Goal: Transaction & Acquisition: Subscribe to service/newsletter

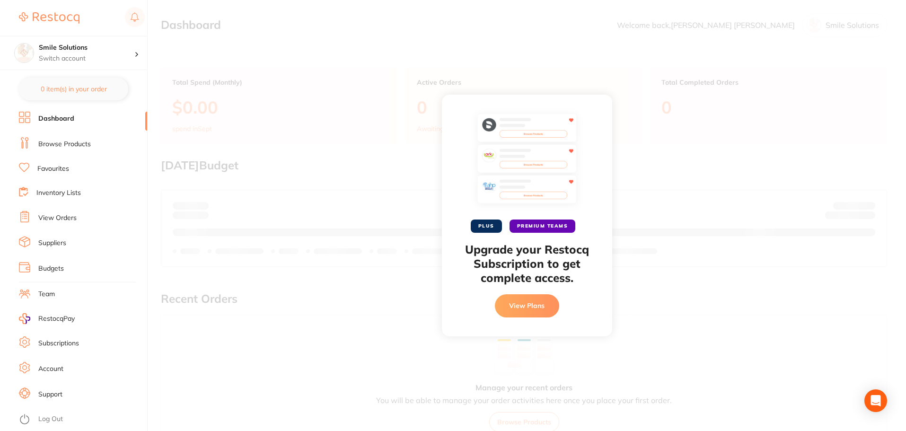
click at [542, 311] on button "View Plans" at bounding box center [527, 305] width 64 height 23
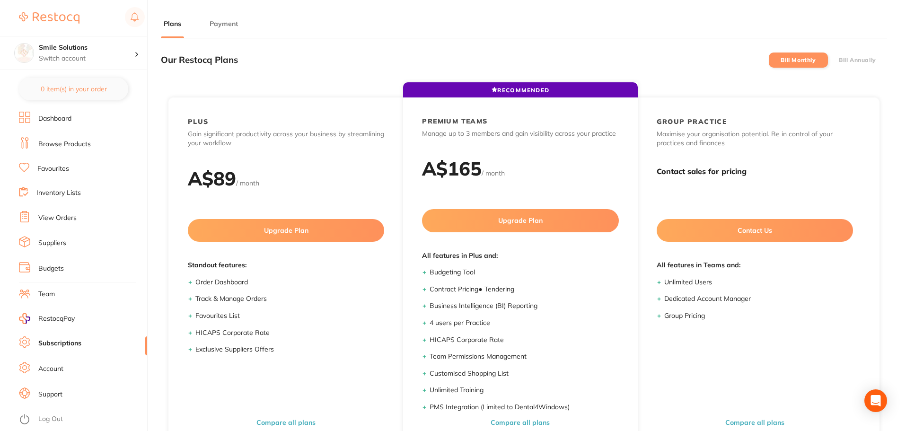
click at [850, 58] on label "Bill Annually" at bounding box center [857, 60] width 37 height 7
click at [839, 60] on input "Bill Annually" at bounding box center [839, 60] width 0 height 0
click at [796, 66] on li "Bill Monthly" at bounding box center [798, 60] width 59 height 15
click at [850, 63] on li "Bill Annually" at bounding box center [857, 60] width 59 height 15
click at [791, 55] on li "Bill Monthly" at bounding box center [798, 60] width 59 height 15
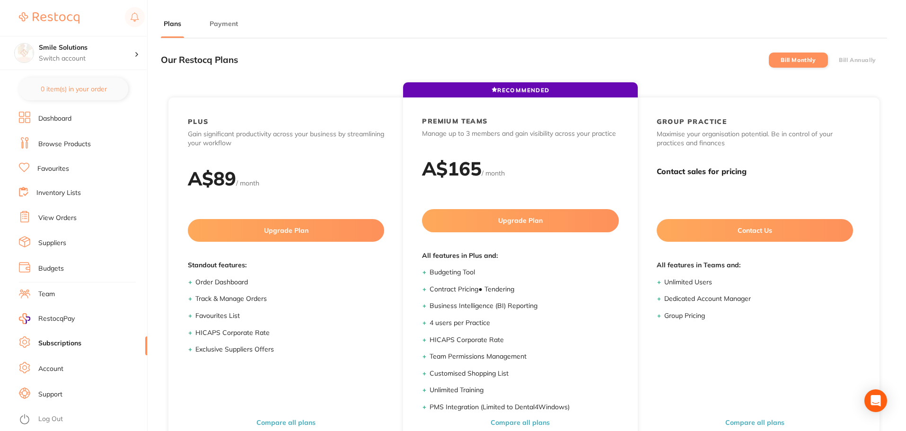
click at [832, 65] on li "Bill Annually" at bounding box center [857, 60] width 59 height 15
click at [479, 32] on ul "Plans Payment" at bounding box center [524, 28] width 726 height 19
